Goal: Check status: Check status

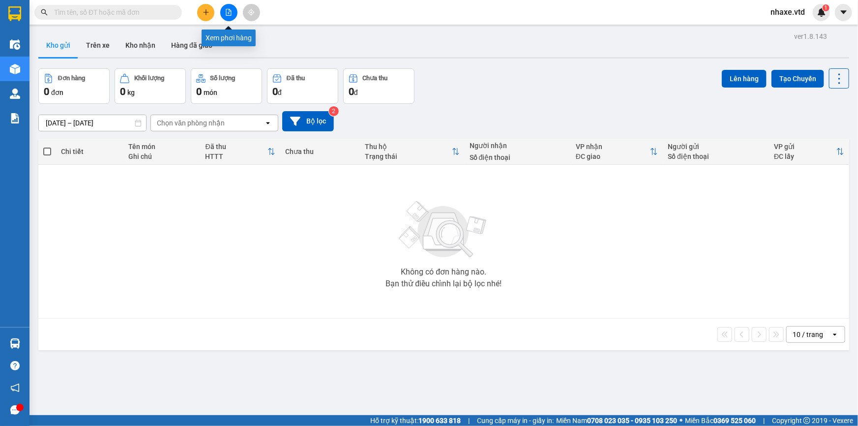
click at [229, 13] on icon "file-add" at bounding box center [228, 12] width 5 height 7
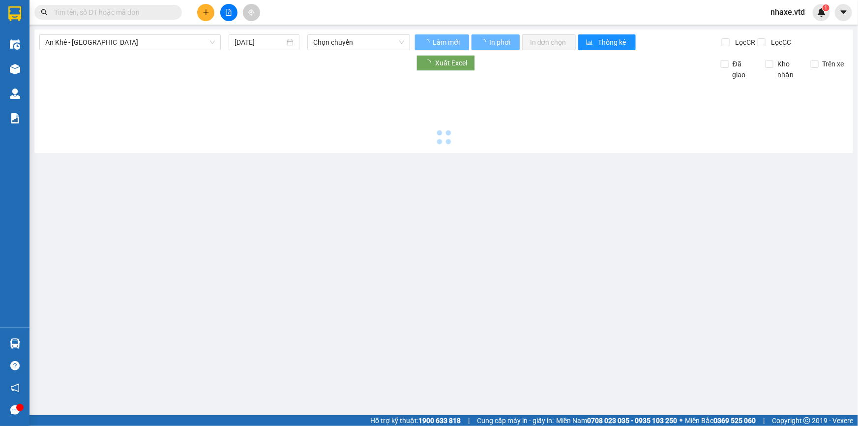
type input "[DATE]"
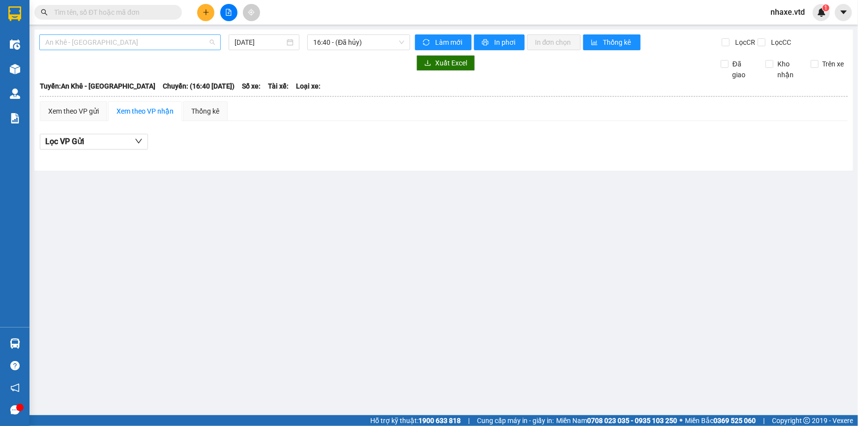
click at [99, 43] on span "An Khê - [GEOGRAPHIC_DATA]" at bounding box center [130, 42] width 170 height 15
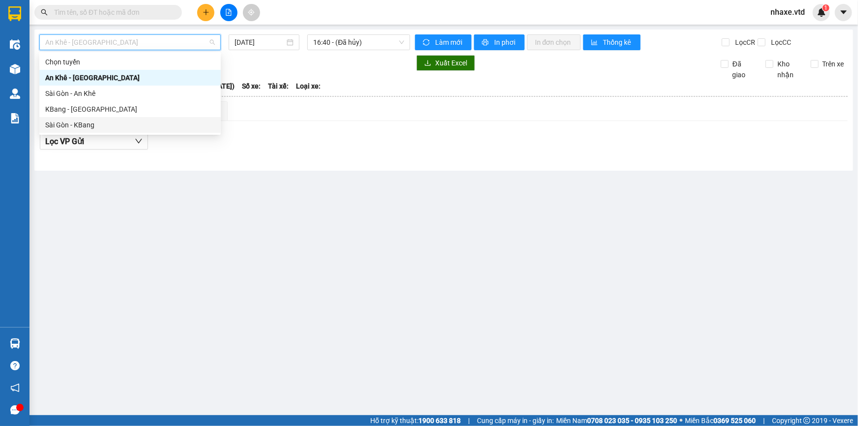
click at [54, 126] on div "Sài Gòn - KBang" at bounding box center [130, 124] width 170 height 11
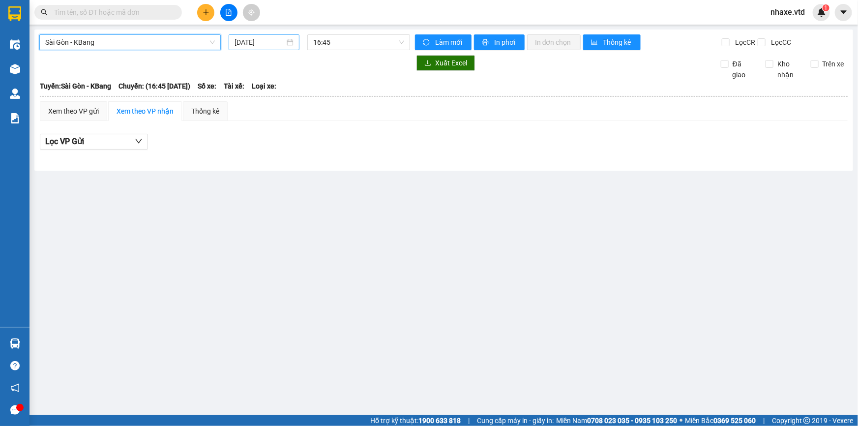
click at [261, 47] on input "[DATE]" at bounding box center [259, 42] width 50 height 11
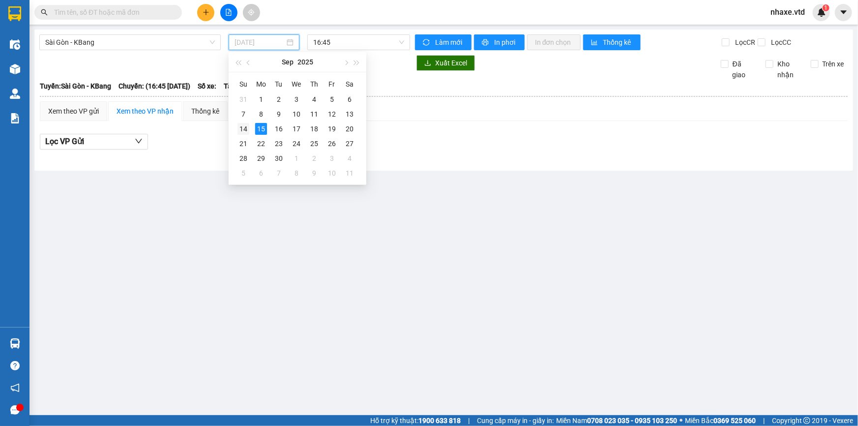
click at [243, 131] on div "14" at bounding box center [243, 129] width 12 height 12
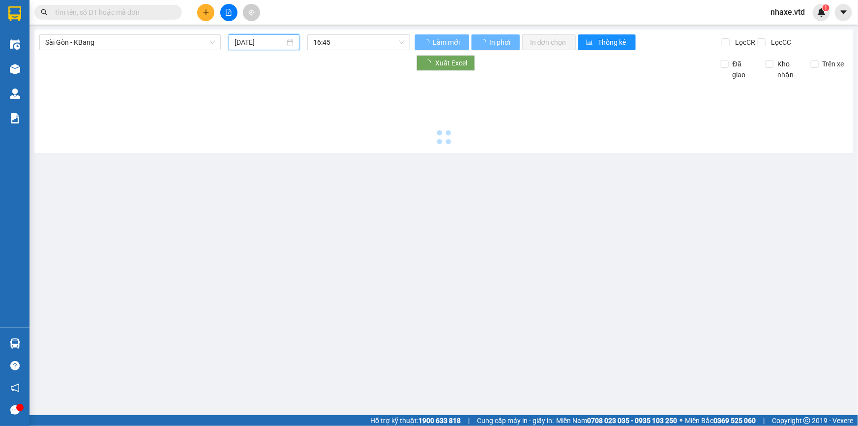
type input "[DATE]"
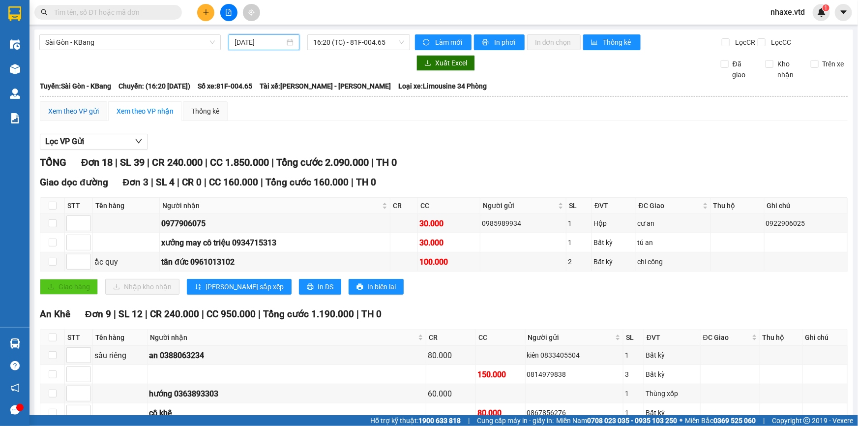
click at [71, 113] on div "Xem theo VP gửi" at bounding box center [73, 111] width 51 height 11
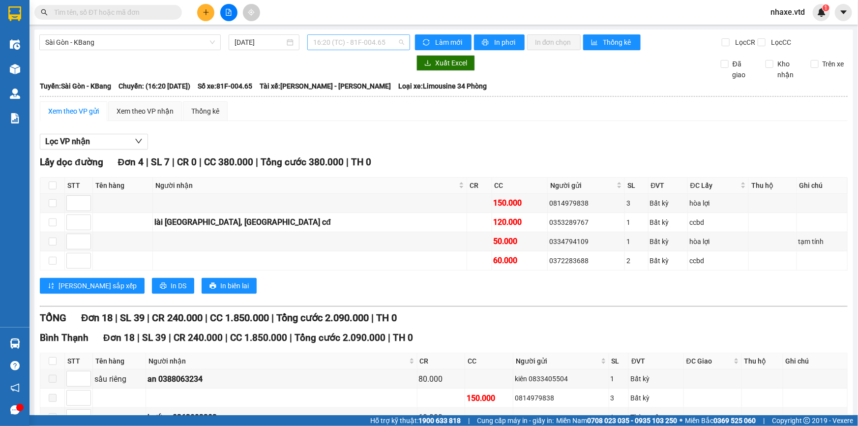
click at [383, 39] on span "16:20 (TC) - 81F-004.65" at bounding box center [358, 42] width 91 height 15
click at [359, 95] on div "16:45 - 81H-036.35" at bounding box center [349, 93] width 77 height 11
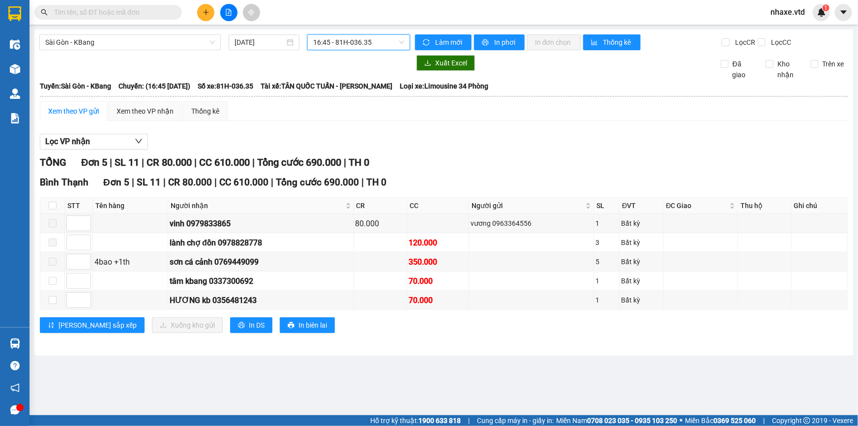
click at [359, 43] on span "16:45 - 81H-036.35" at bounding box center [358, 42] width 91 height 15
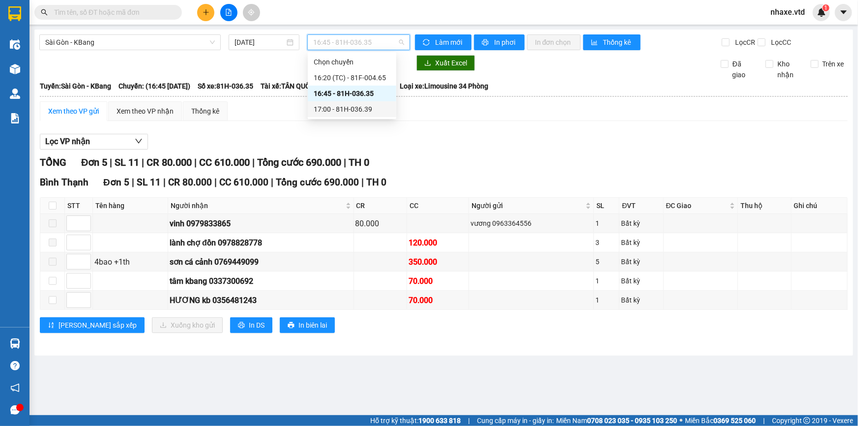
click at [354, 114] on div "17:00 - 81H-036.39" at bounding box center [352, 109] width 77 height 11
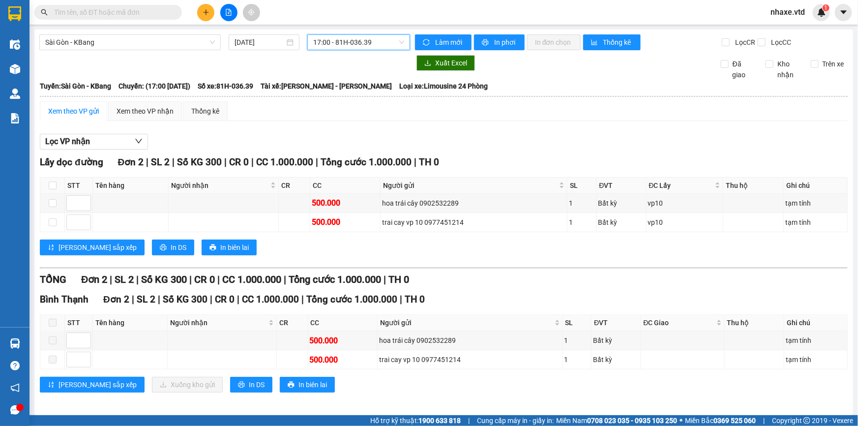
scroll to position [3, 0]
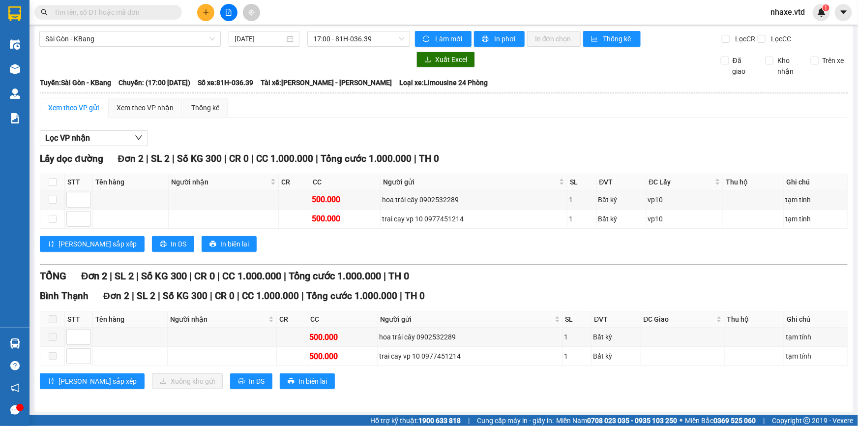
click at [100, 10] on input "text" at bounding box center [112, 12] width 116 height 11
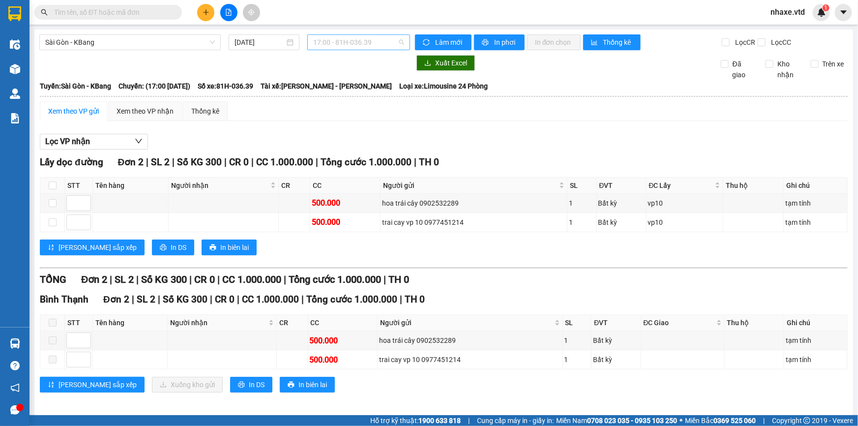
click at [359, 39] on span "17:00 - 81H-036.39" at bounding box center [358, 42] width 91 height 15
click at [357, 75] on div "16:20 (TC) - 81F-004.65" at bounding box center [349, 77] width 77 height 11
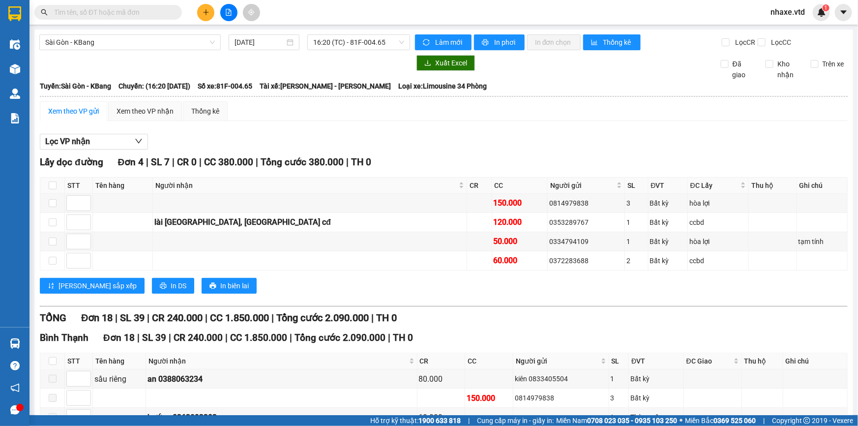
click at [153, 10] on input "text" at bounding box center [112, 12] width 116 height 11
click at [59, 42] on span "Sài Gòn - KBang" at bounding box center [130, 42] width 170 height 15
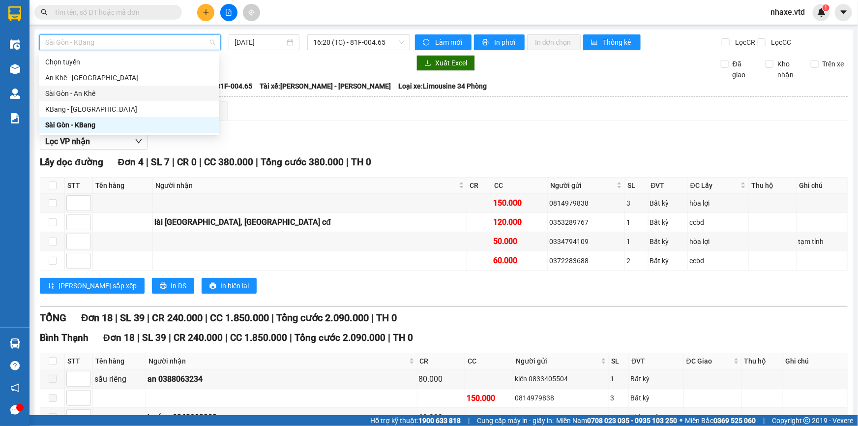
click at [49, 94] on div "Sài Gòn - An Khê" at bounding box center [129, 93] width 168 height 11
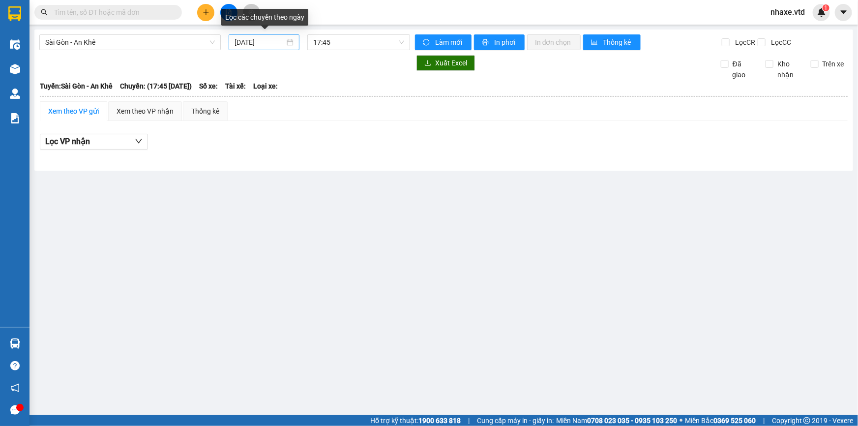
click at [257, 36] on div "[DATE]" at bounding box center [264, 42] width 71 height 16
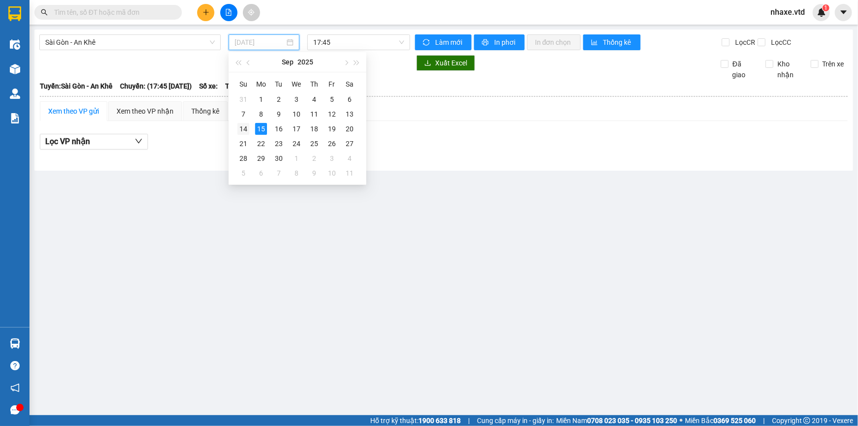
click at [242, 127] on div "14" at bounding box center [243, 129] width 12 height 12
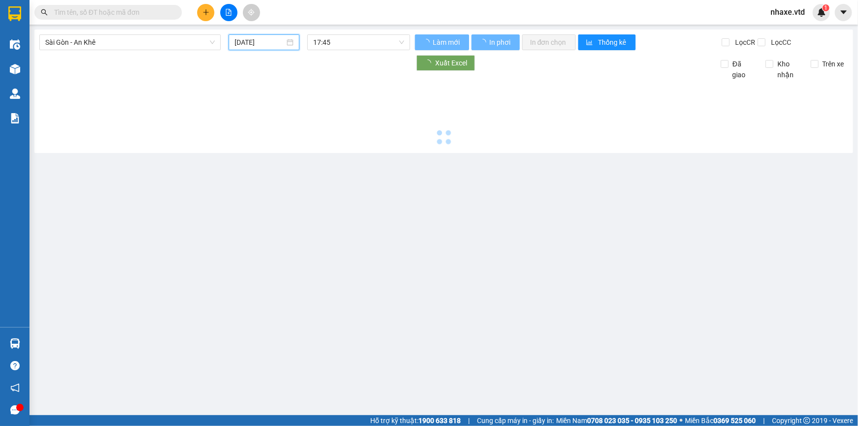
type input "[DATE]"
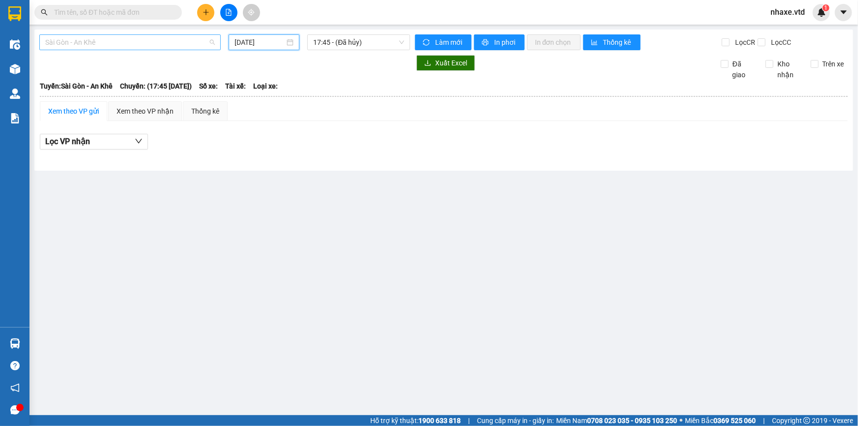
click at [133, 45] on span "Sài Gòn - An Khê" at bounding box center [130, 42] width 170 height 15
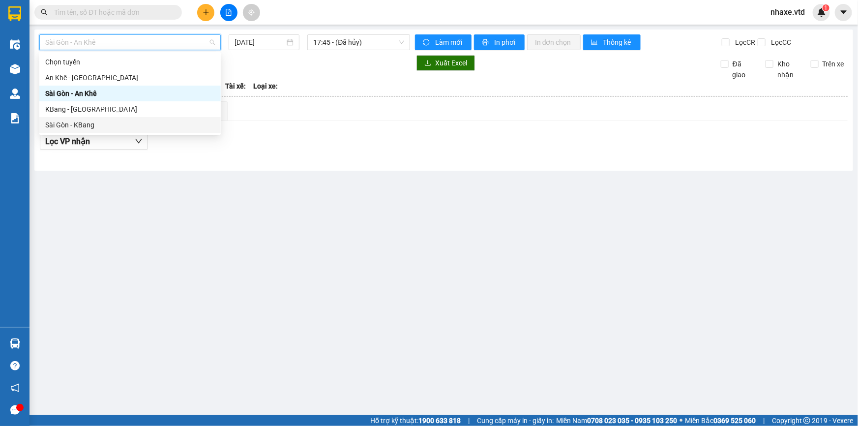
click at [58, 123] on div "Sài Gòn - KBang" at bounding box center [130, 124] width 170 height 11
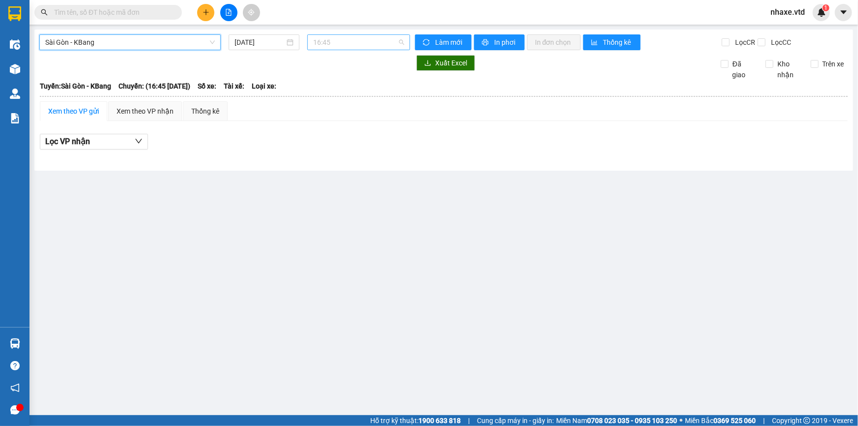
click at [364, 42] on span "16:45" at bounding box center [358, 42] width 91 height 15
click at [268, 45] on input "[DATE]" at bounding box center [259, 42] width 50 height 11
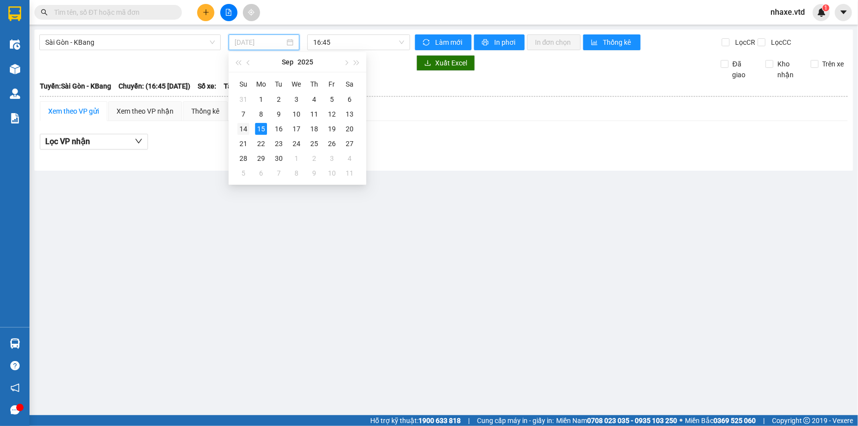
click at [240, 128] on div "14" at bounding box center [243, 129] width 12 height 12
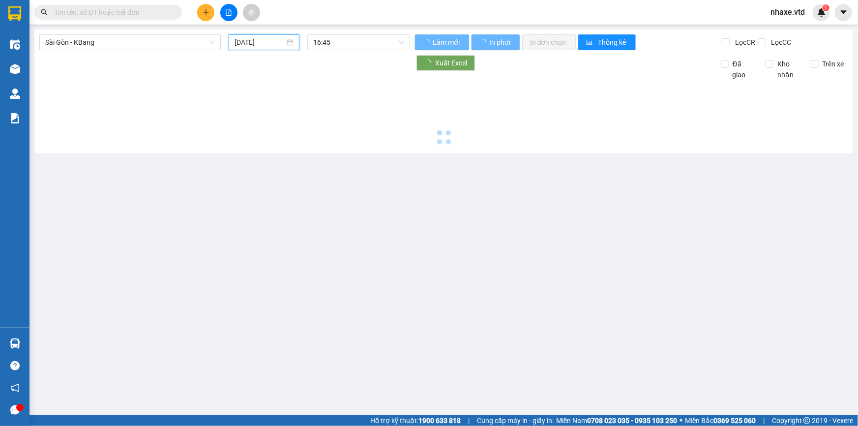
type input "[DATE]"
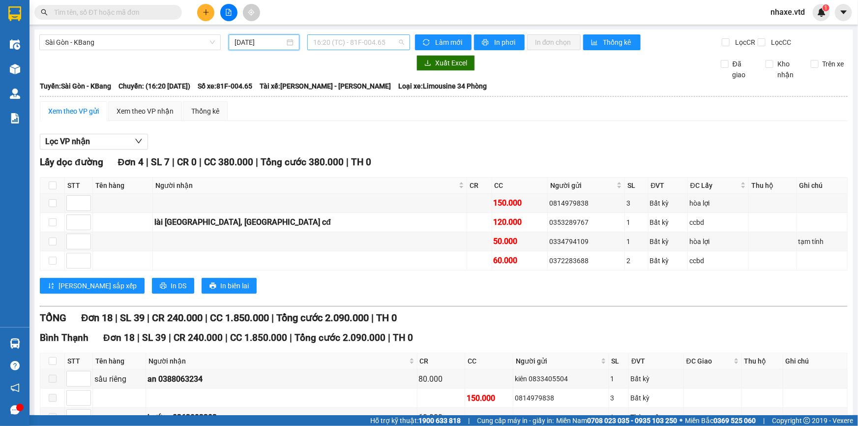
click at [373, 39] on span "16:20 (TC) - 81F-004.65" at bounding box center [358, 42] width 91 height 15
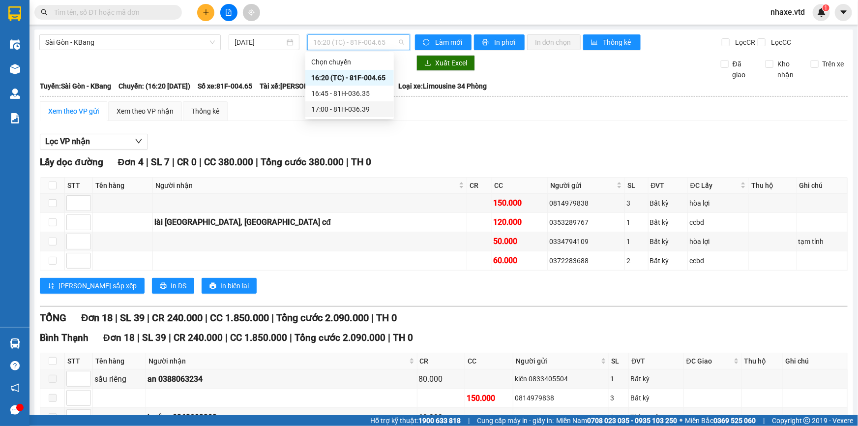
click at [345, 108] on div "17:00 - 81H-036.39" at bounding box center [349, 109] width 77 height 11
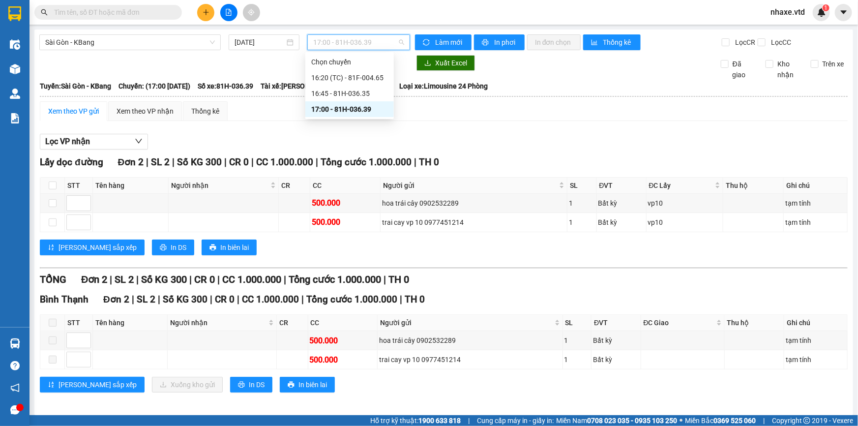
click at [344, 42] on span "17:00 - 81H-036.39" at bounding box center [358, 42] width 91 height 15
click at [330, 79] on div "16:20 (TC) - 81F-004.65" at bounding box center [349, 77] width 77 height 11
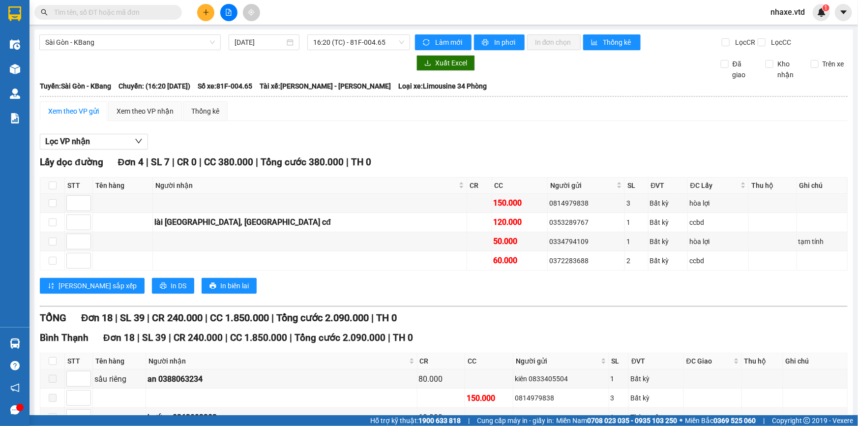
click at [115, 8] on input "text" at bounding box center [112, 12] width 116 height 11
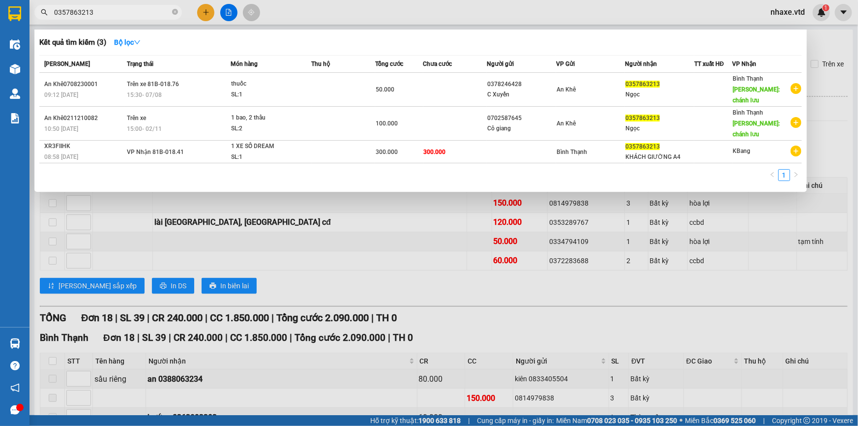
type input "0357863213"
click at [305, 290] on div at bounding box center [429, 213] width 858 height 426
